Goal: Obtain resource: Download file/media

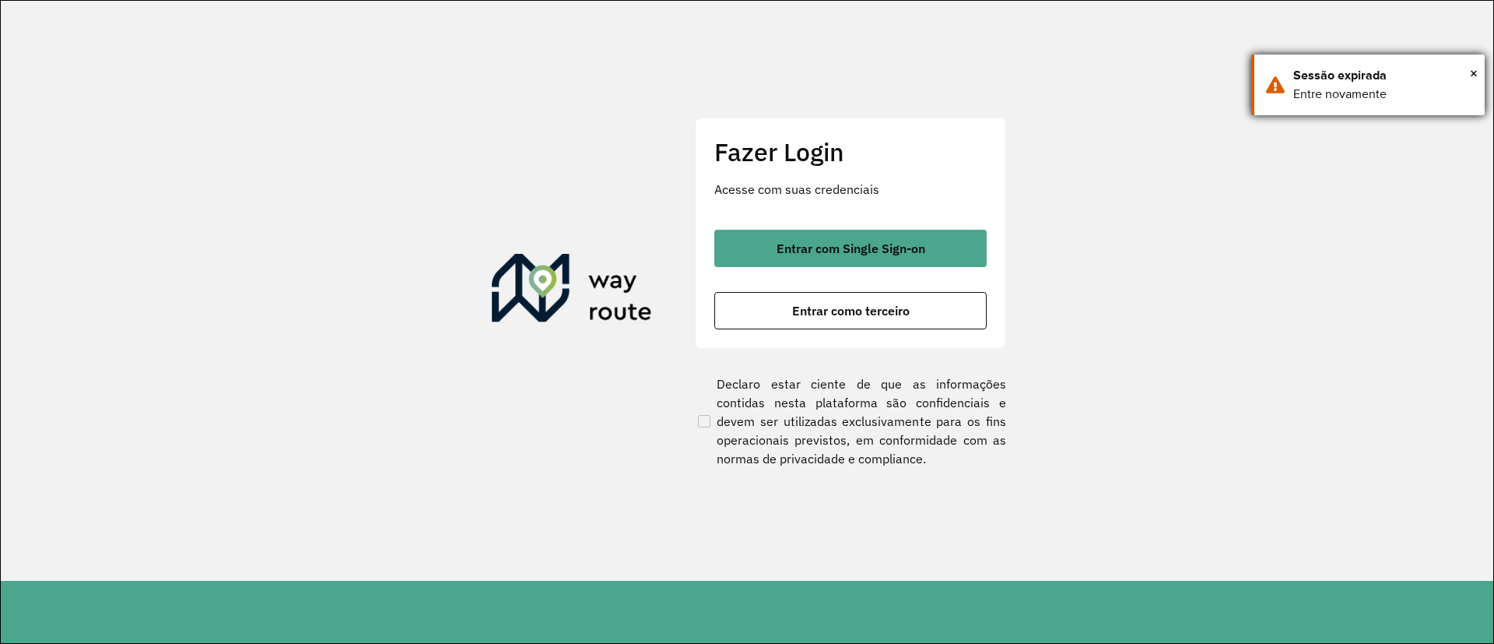
click at [1483, 73] on div "× Sessão expirada Entre novamente" at bounding box center [1367, 84] width 233 height 61
click at [1478, 74] on section "Fazer Login Acesse com suas credenciais Entrar com Single Sign-on Entrar como t…" at bounding box center [747, 291] width 1493 height 580
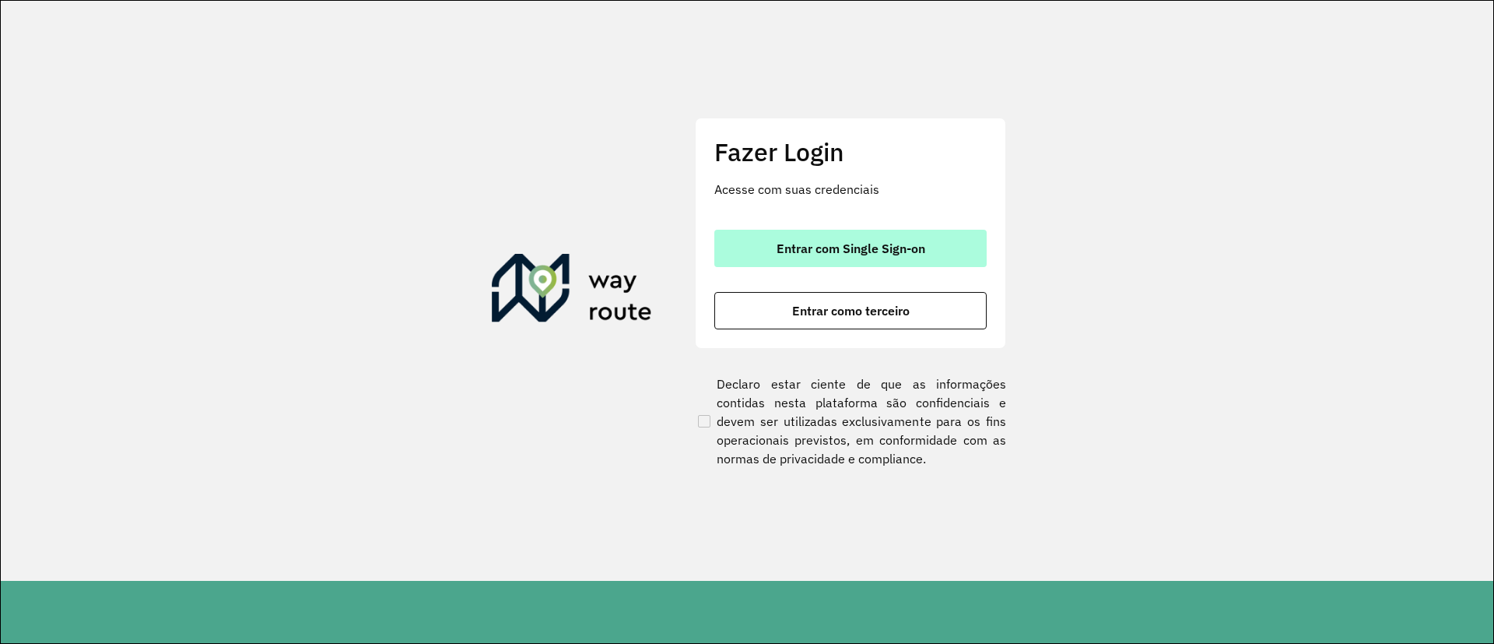
click at [868, 244] on span "Entrar com Single Sign-on" at bounding box center [851, 248] width 149 height 12
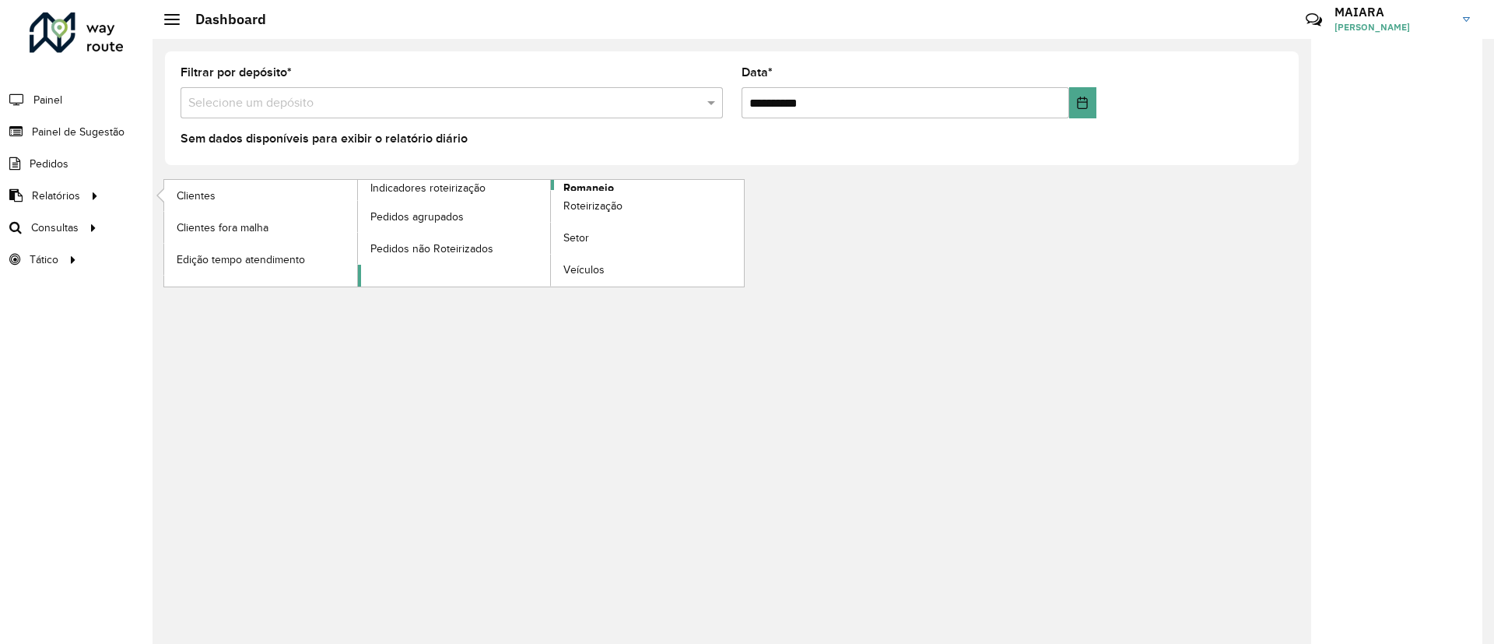
click at [605, 187] on span "Romaneio" at bounding box center [588, 188] width 51 height 16
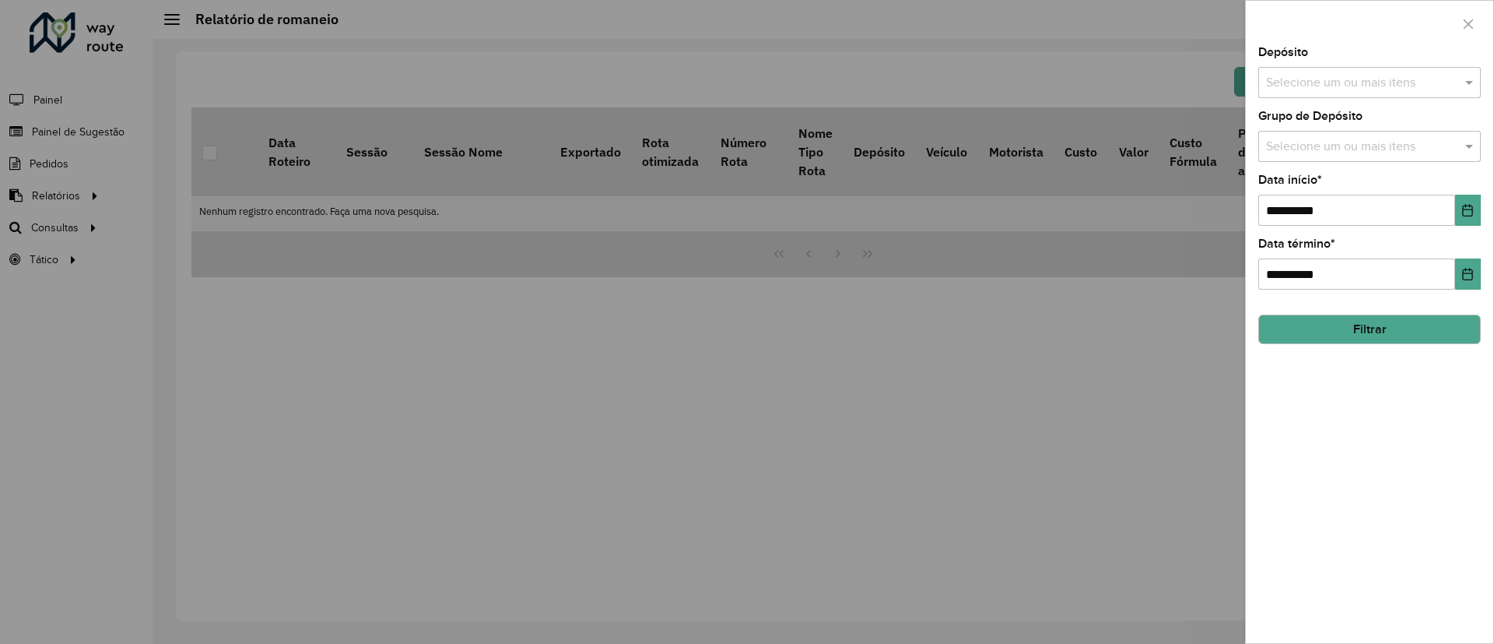
click at [1296, 77] on input "text" at bounding box center [1361, 83] width 199 height 19
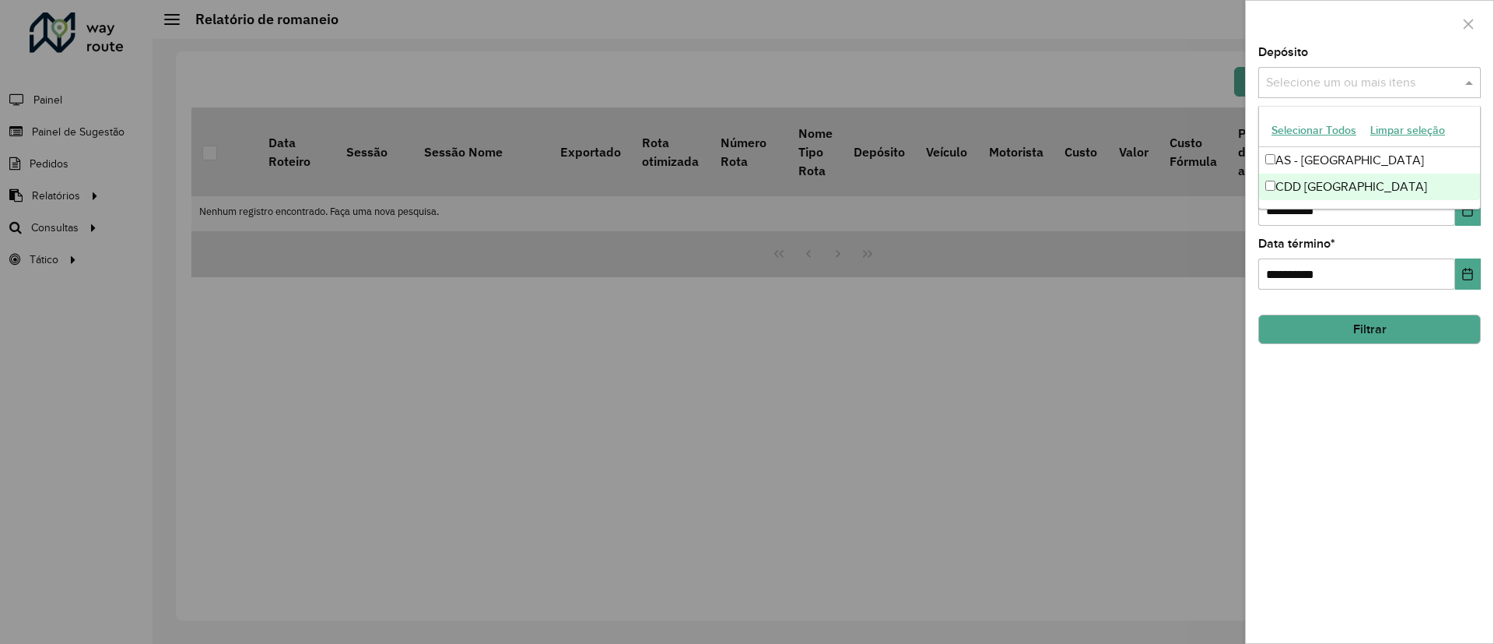
click at [1295, 189] on div "CDD [GEOGRAPHIC_DATA]" at bounding box center [1369, 187] width 221 height 26
click at [1346, 458] on div "**********" at bounding box center [1369, 345] width 247 height 596
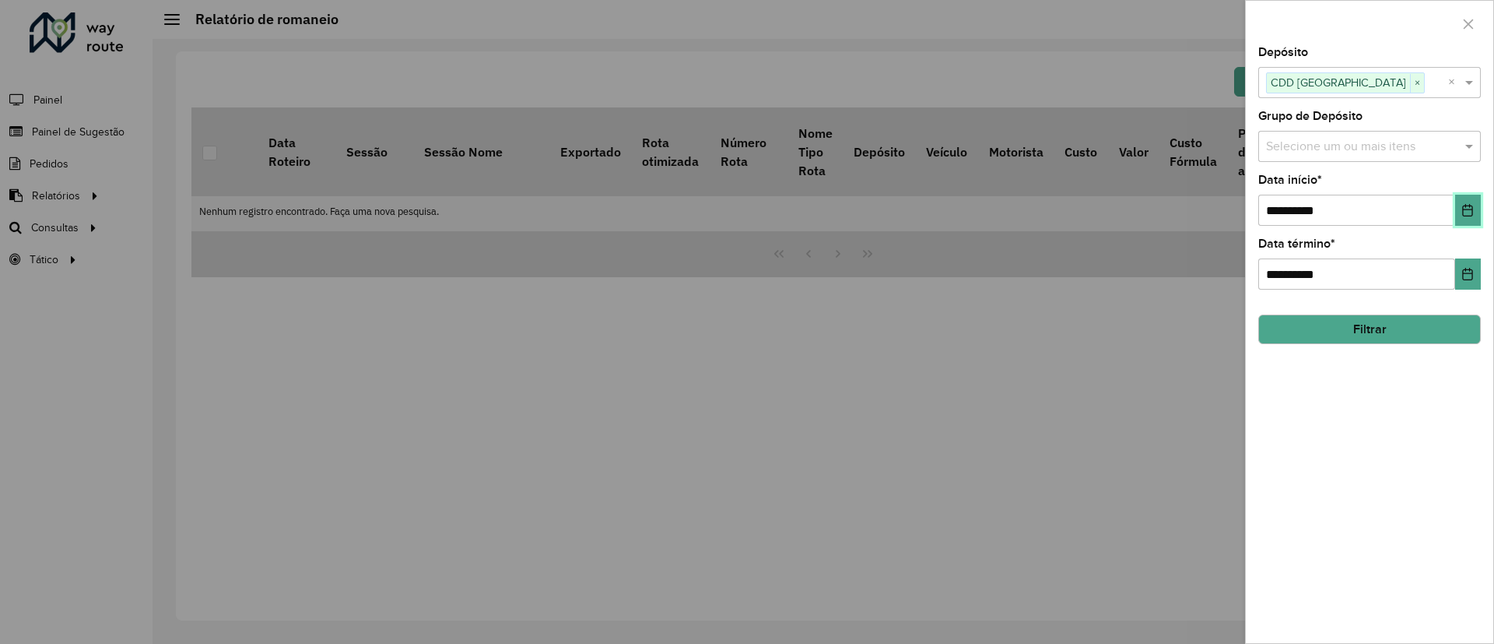
click at [1461, 219] on button "Choose Date" at bounding box center [1468, 210] width 26 height 31
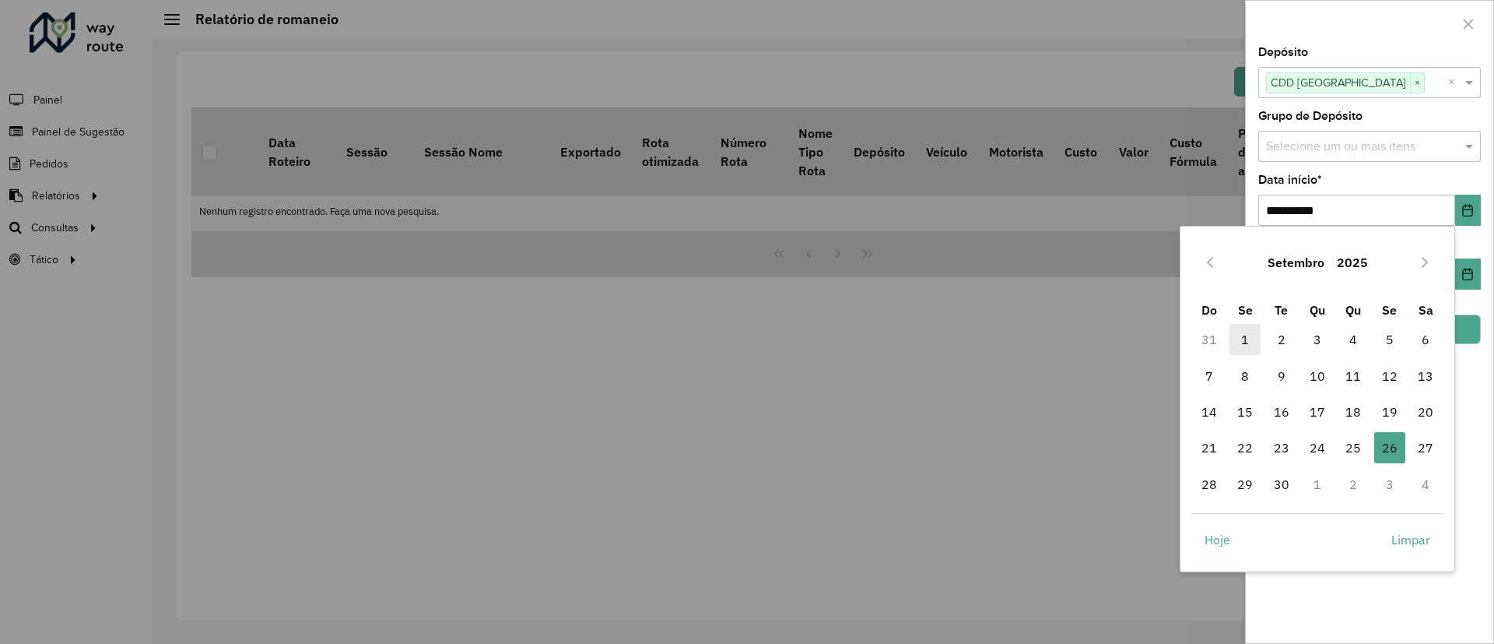
click at [1250, 347] on span "1" at bounding box center [1244, 339] width 31 height 31
type input "**********"
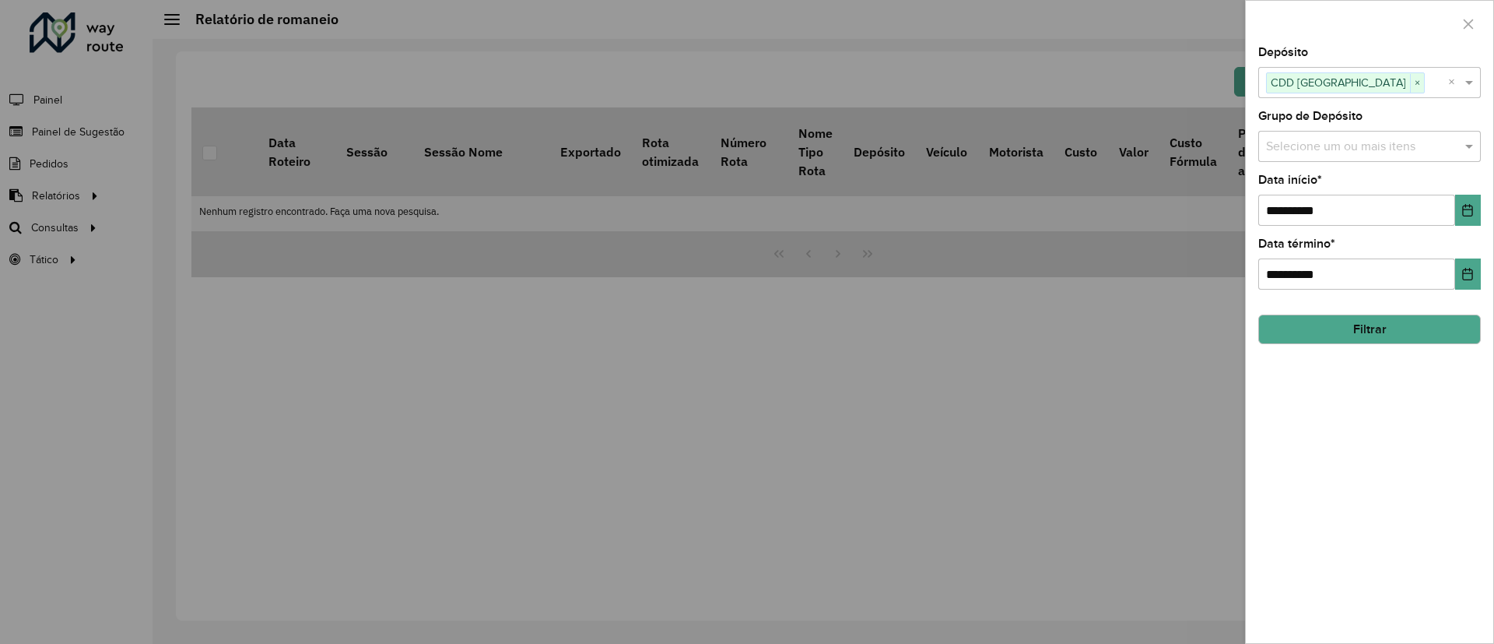
click at [1401, 328] on button "Filtrar" at bounding box center [1369, 329] width 223 height 30
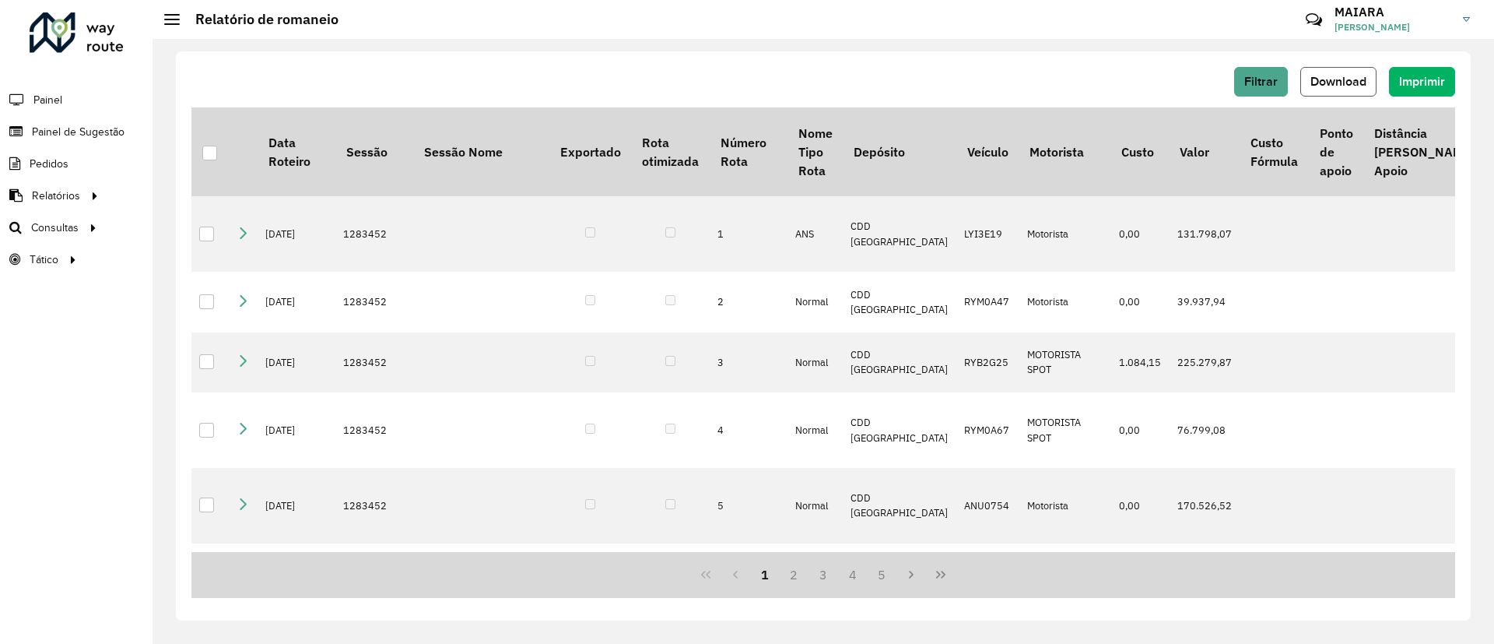
click at [1359, 87] on span "Download" at bounding box center [1338, 81] width 56 height 13
